Goal: Task Accomplishment & Management: Complete application form

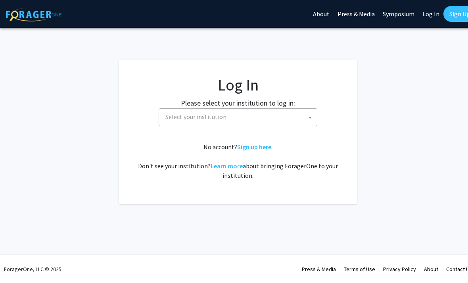
select select
click at [286, 124] on span "Select your institution" at bounding box center [239, 117] width 155 height 16
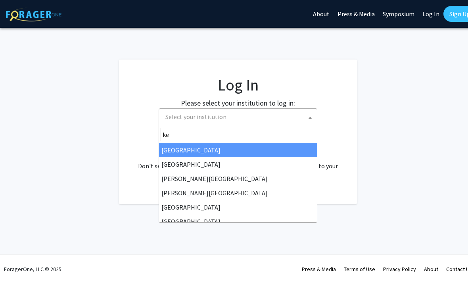
type input "ken"
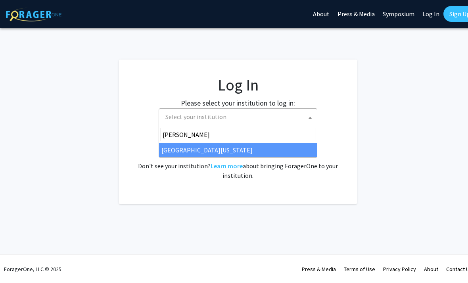
select select "13"
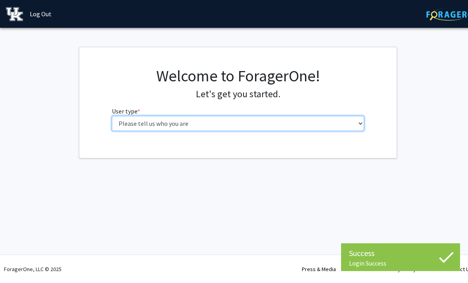
click at [310, 118] on select "Please tell us who you are Undergraduate Student Master's Student Doctoral Cand…" at bounding box center [238, 123] width 253 height 15
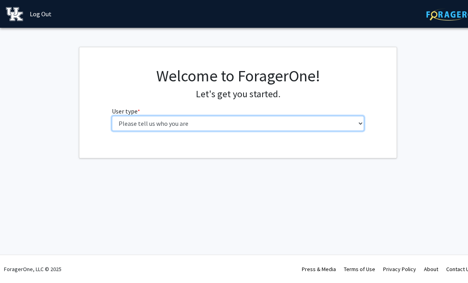
select select "1: undergrad"
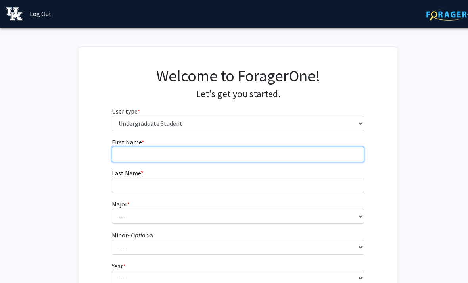
click at [315, 155] on input "First Name * required" at bounding box center [238, 154] width 253 height 15
type input "H"
type input "Grace"
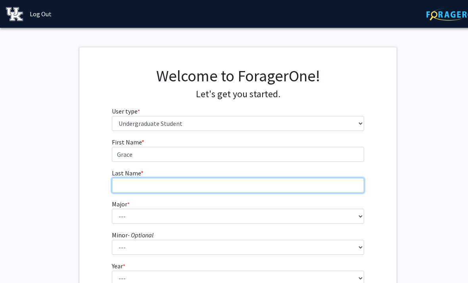
click at [231, 178] on input "Last Name * required" at bounding box center [238, 185] width 253 height 15
type input "Brown"
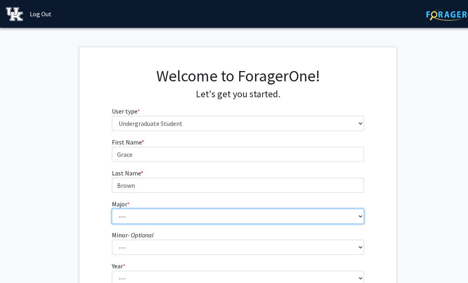
click at [219, 212] on select "--- Accounting Aerospace Engineering African American & Africana Studies Agricu…" at bounding box center [238, 216] width 253 height 15
select select "111: 948"
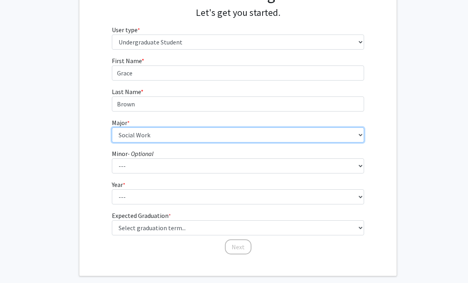
scroll to position [82, 0]
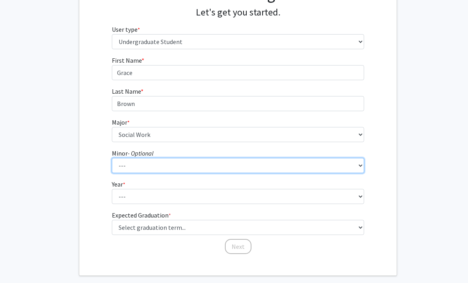
click at [279, 165] on select "--- African American & Africana Studies Agricultural Economics American Studies…" at bounding box center [238, 165] width 253 height 15
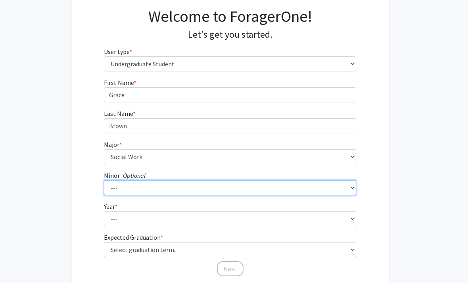
scroll to position [59, 8]
click at [246, 190] on select "--- African American & Africana Studies Agricultural Economics American Studies…" at bounding box center [230, 188] width 253 height 15
select select "61: 713"
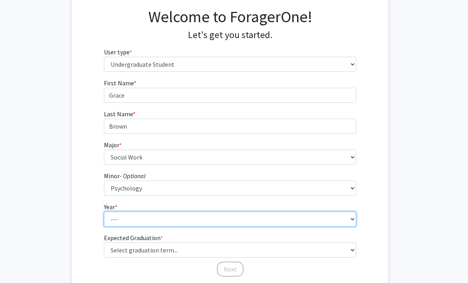
click at [223, 223] on select "--- First-year Sophomore Junior Senior Postbaccalaureate Certificate" at bounding box center [230, 218] width 253 height 15
click at [228, 221] on select "--- First-year Sophomore Junior Senior Postbaccalaureate Certificate" at bounding box center [230, 218] width 253 height 15
select select "4: senior"
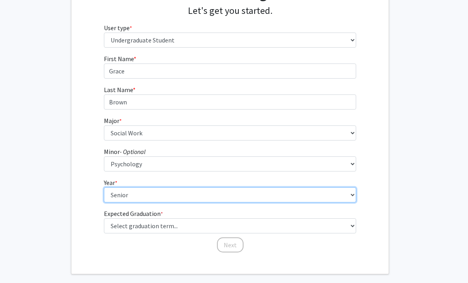
scroll to position [95, 8]
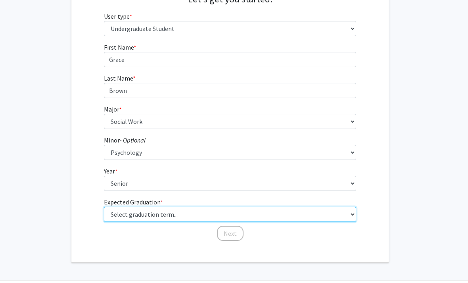
click at [256, 221] on select "Select graduation term... Spring 2025 Summer 2025 Fall 2025 Winter 2025 Spring …" at bounding box center [230, 214] width 253 height 15
select select "5: spring_2026"
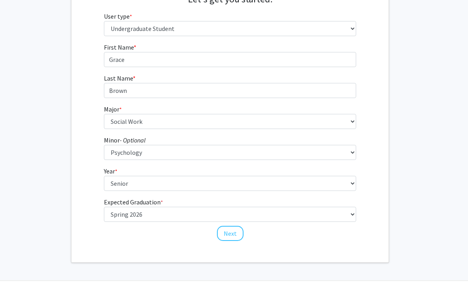
click at [233, 231] on button "Next" at bounding box center [230, 233] width 27 height 15
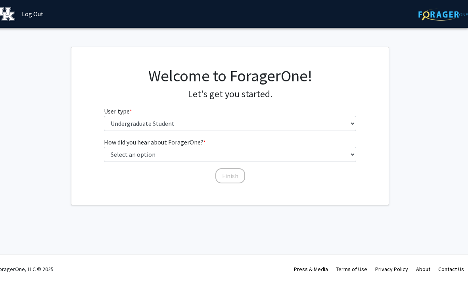
scroll to position [0, 8]
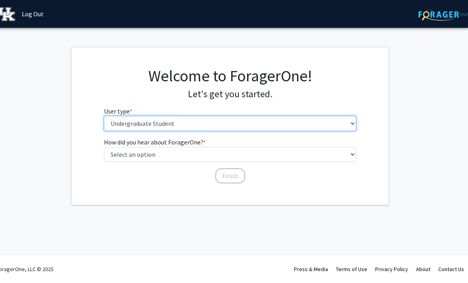
click at [242, 120] on select "Please tell us who you are Undergraduate Student Master's Student Doctoral Cand…" at bounding box center [230, 123] width 253 height 15
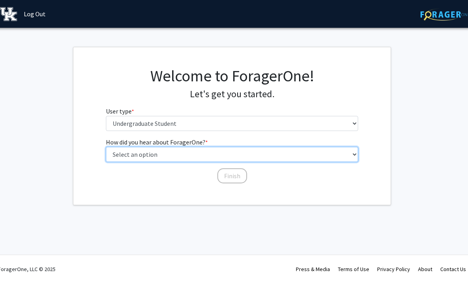
click at [273, 158] on select "Select an option Peer/student recommendation Faculty/staff recommendation Unive…" at bounding box center [232, 154] width 253 height 15
select select "3: university_website"
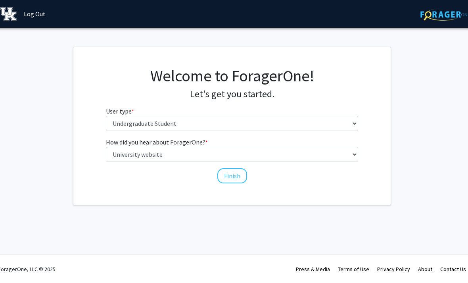
click at [238, 177] on button "Finish" at bounding box center [232, 175] width 30 height 15
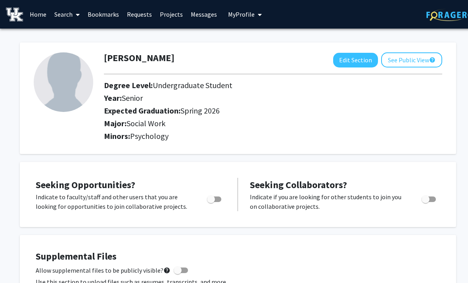
click at [244, 17] on span "My Profile" at bounding box center [241, 14] width 27 height 8
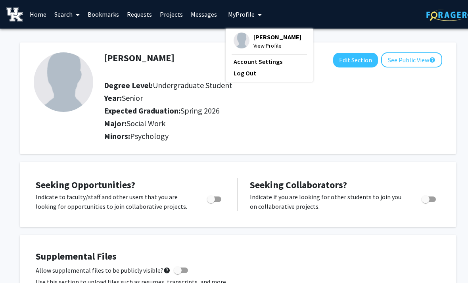
click at [252, 102] on div "Year: Senior" at bounding box center [257, 99] width 319 height 13
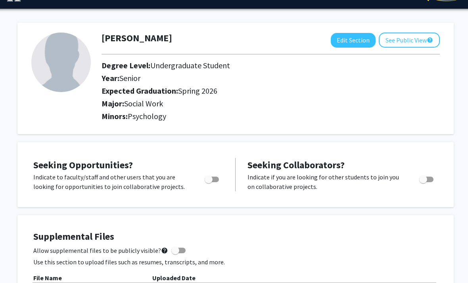
scroll to position [12, 2]
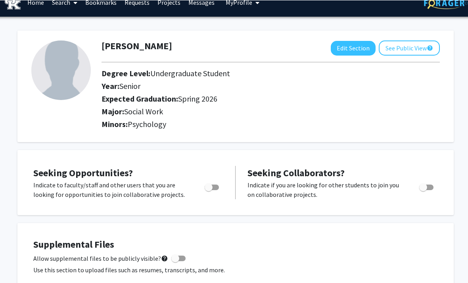
click at [216, 190] on label "Toggle" at bounding box center [210, 187] width 17 height 10
click at [209, 190] on input "Are you actively seeking opportunities?" at bounding box center [208, 190] width 0 height 0
checkbox input "true"
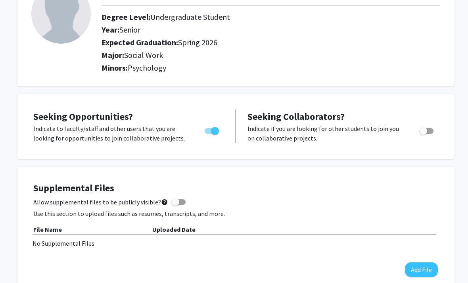
scroll to position [4, 2]
